Goal: Information Seeking & Learning: Learn about a topic

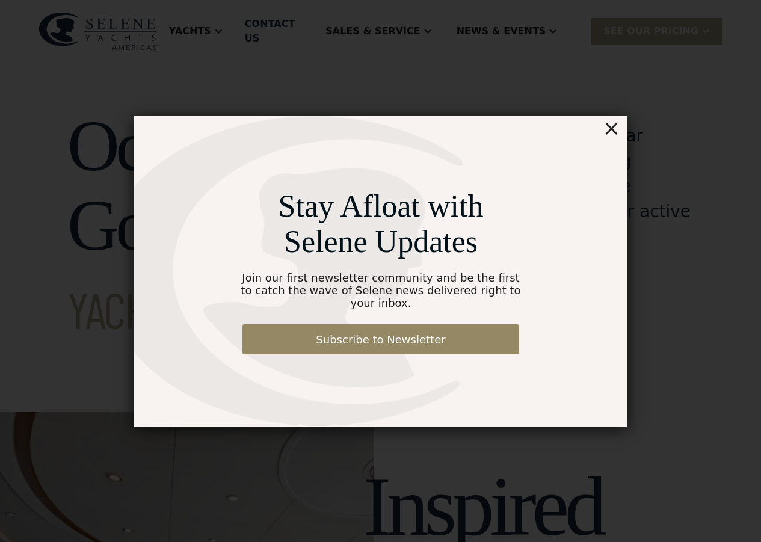
scroll to position [474, 0]
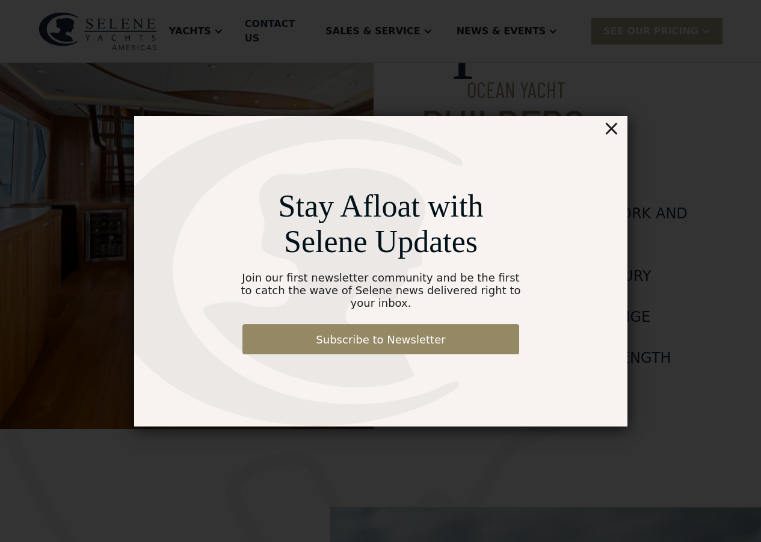
drag, startPoint x: 612, startPoint y: 136, endPoint x: 579, endPoint y: 135, distance: 33.1
click at [593, 135] on div "Stay Afloat with Selene Updates Join our first newsletter community and be the …" at bounding box center [381, 271] width 494 height 311
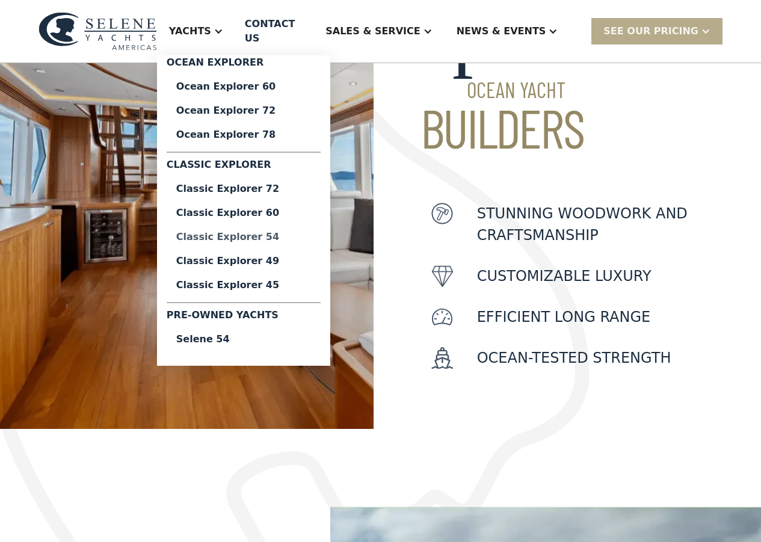
click at [261, 240] on div "Classic Explorer 54" at bounding box center [243, 237] width 135 height 10
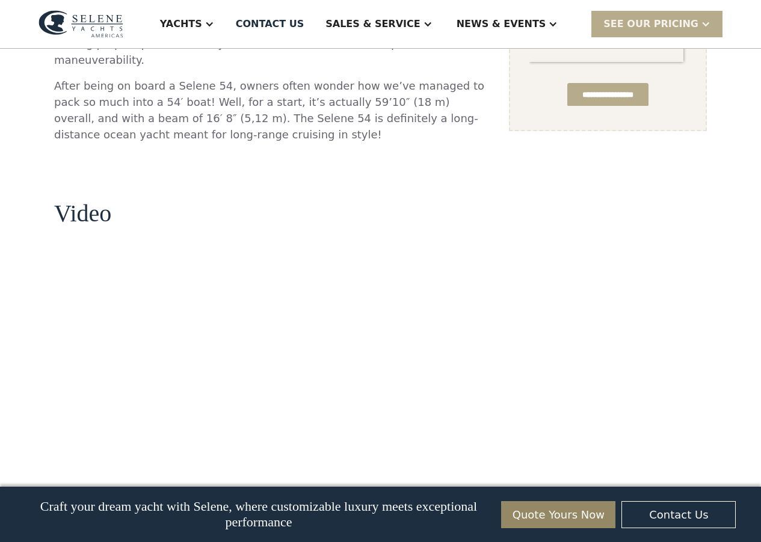
scroll to position [989, 0]
